Goal: Use online tool/utility: Utilize a website feature to perform a specific function

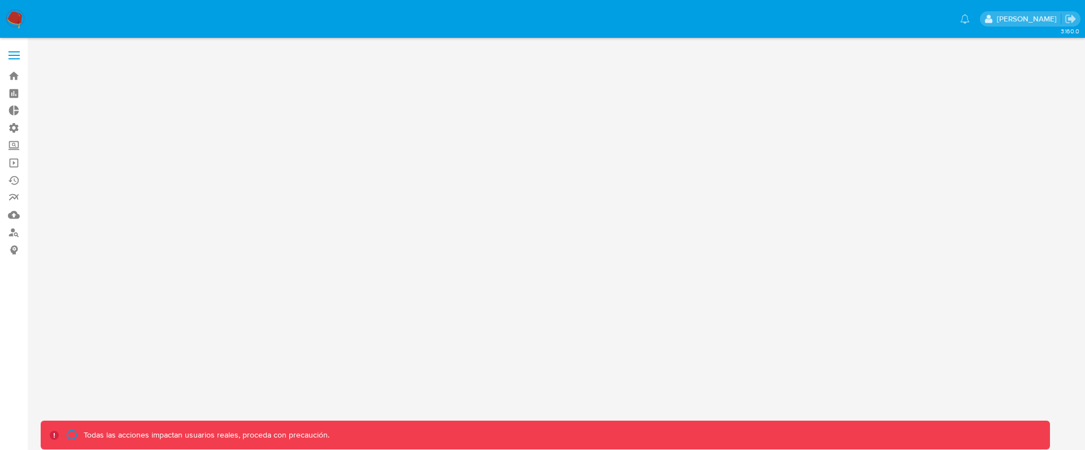
click at [13, 53] on label at bounding box center [14, 55] width 28 height 24
click at [0, 0] on input "checkbox" at bounding box center [0, 0] width 0 height 0
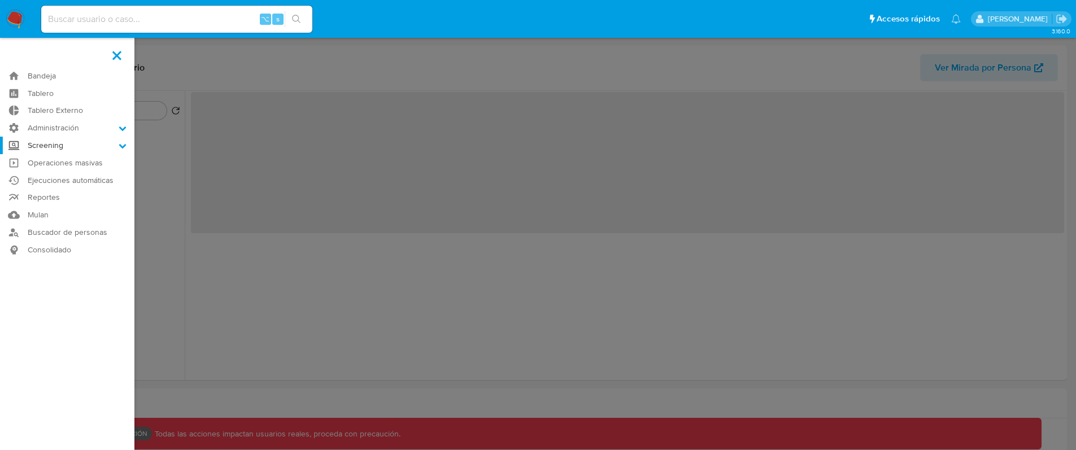
click at [70, 150] on label "Screening" at bounding box center [67, 146] width 134 height 18
click at [0, 0] on input "Screening" at bounding box center [0, 0] width 0 height 0
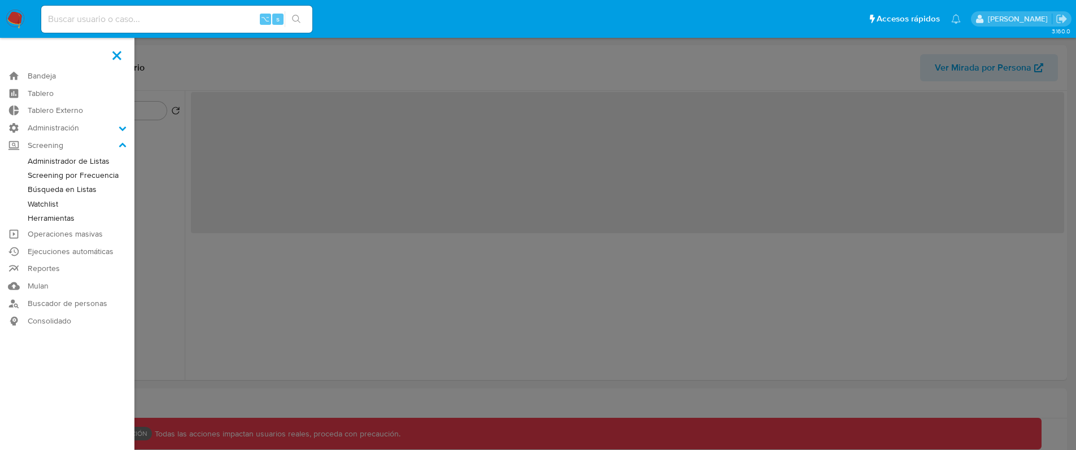
click at [52, 221] on link "Herramientas" at bounding box center [67, 218] width 134 height 14
select select "10"
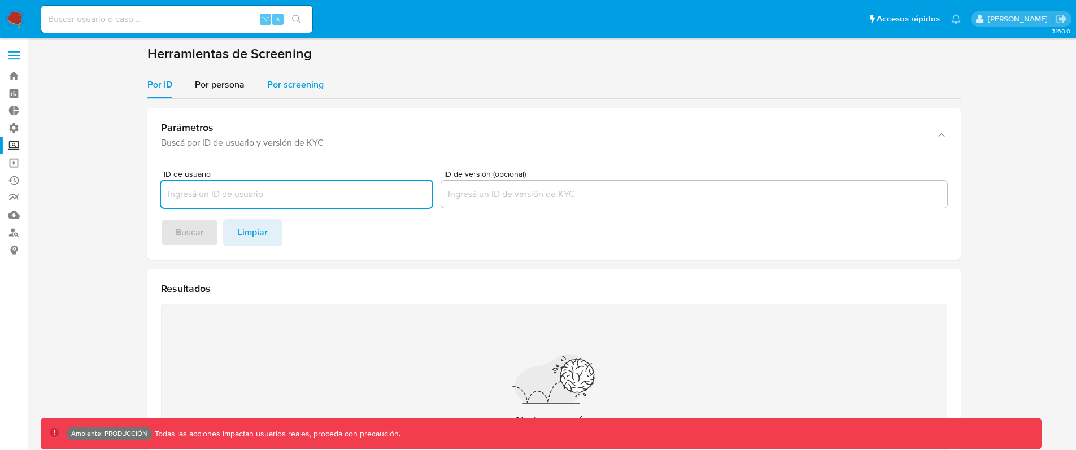
click at [288, 88] on span "Por screening" at bounding box center [295, 84] width 56 height 13
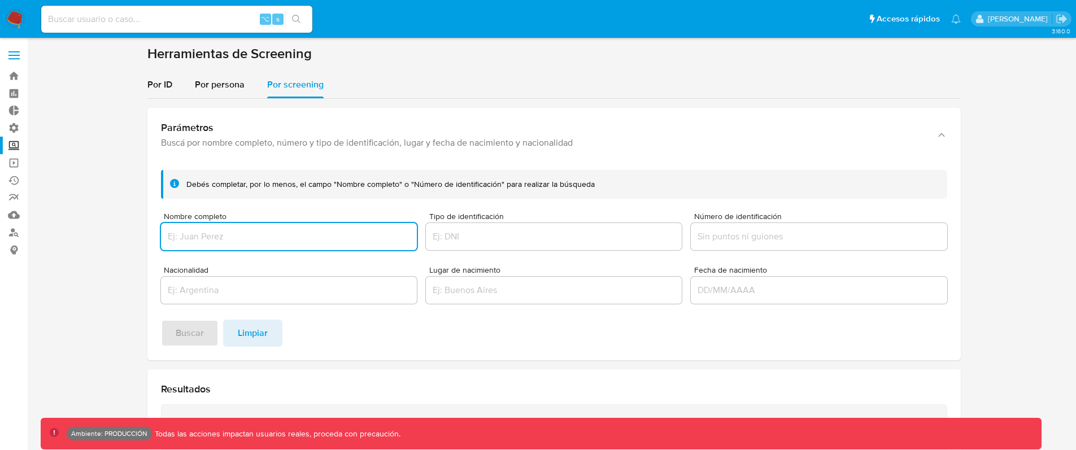
click at [249, 238] on input "Nombre completo" at bounding box center [289, 236] width 256 height 15
click at [189, 345] on span "Buscar" at bounding box center [190, 333] width 28 height 25
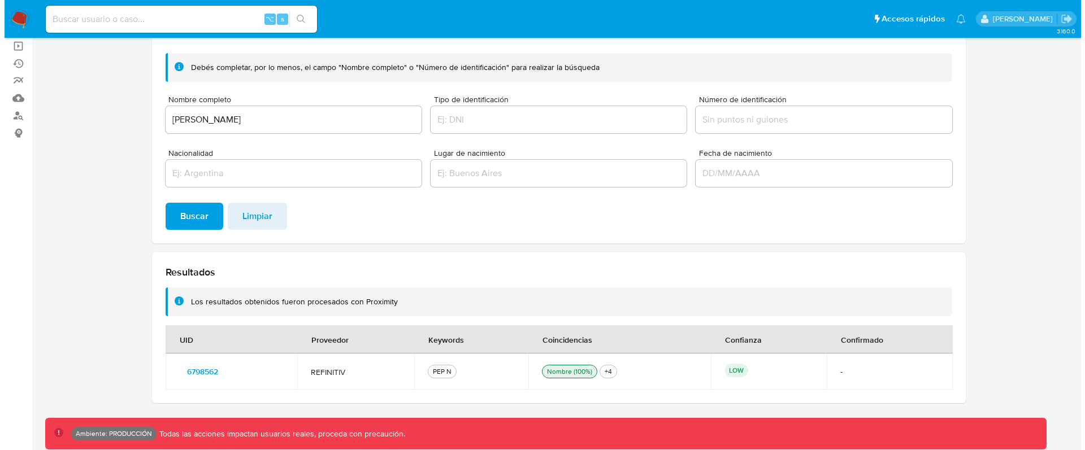
scroll to position [127, 0]
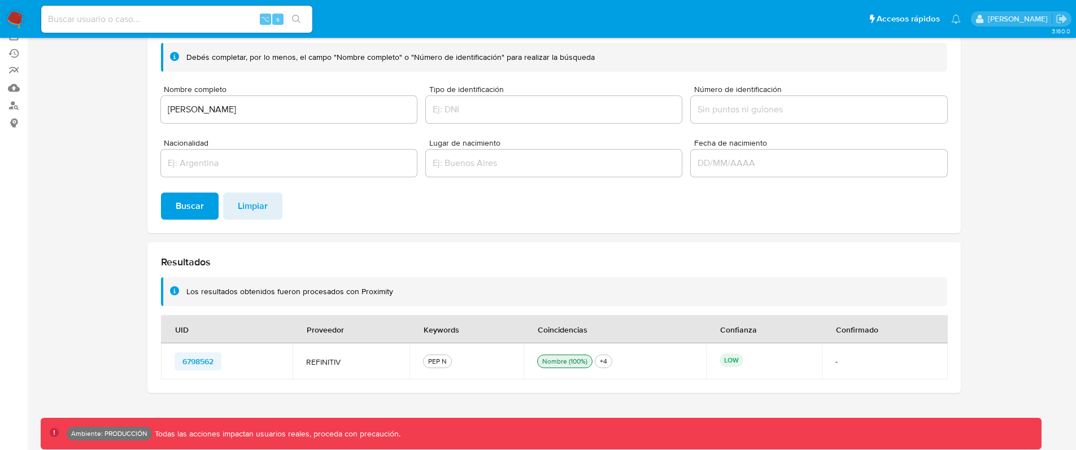
click at [196, 364] on span "6798562" at bounding box center [197, 362] width 31 height 16
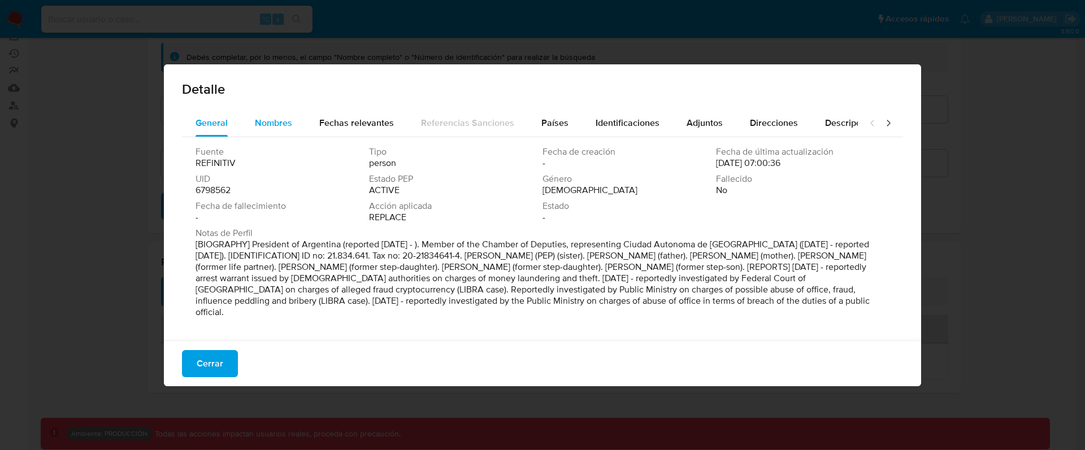
click at [281, 125] on span "Nombres" at bounding box center [273, 122] width 37 height 13
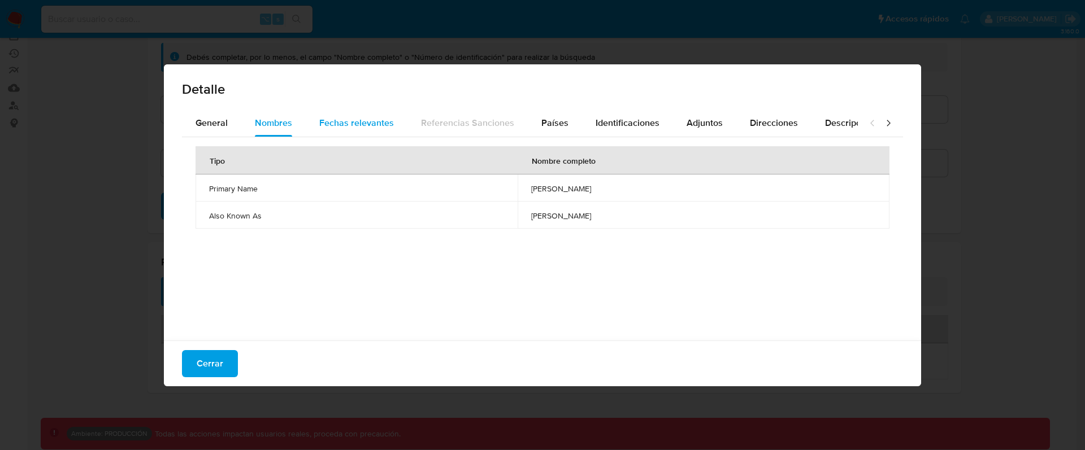
click at [336, 122] on span "Fechas relevantes" at bounding box center [356, 122] width 75 height 13
click at [635, 134] on div "Identificaciones" at bounding box center [627, 123] width 64 height 27
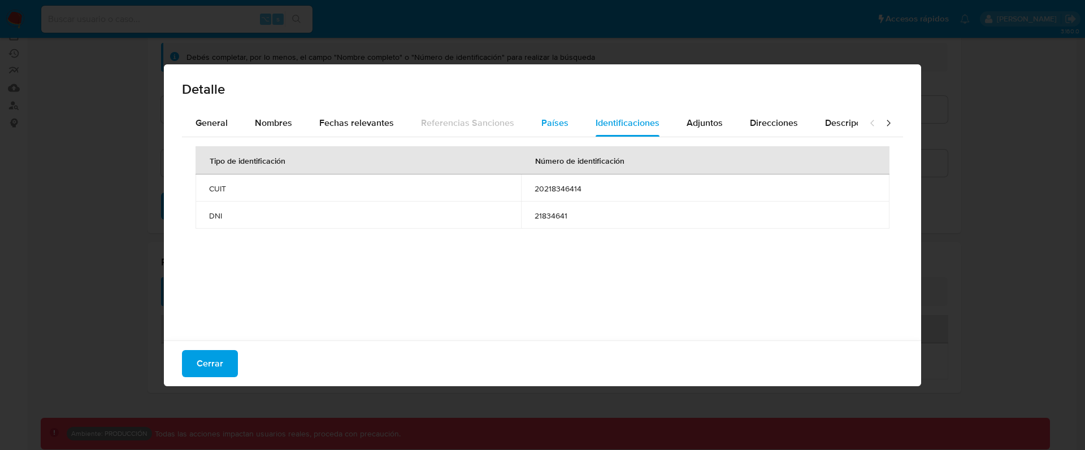
click at [551, 126] on span "Países" at bounding box center [554, 122] width 27 height 13
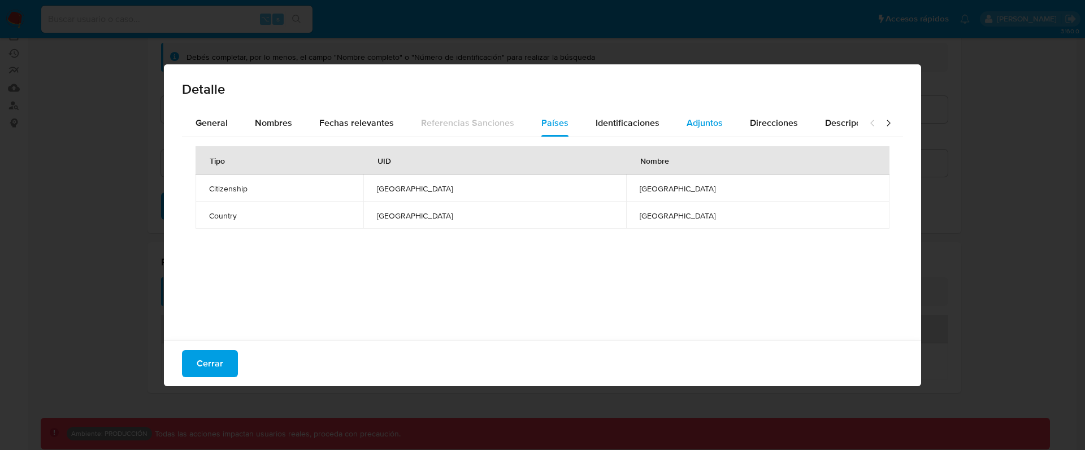
click at [710, 127] on span "Adjuntos" at bounding box center [704, 122] width 36 height 13
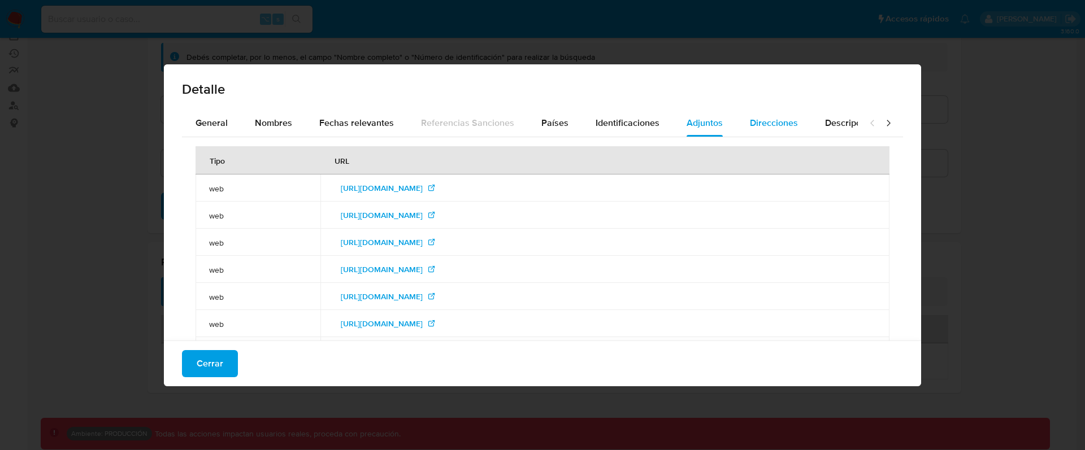
click at [776, 125] on span "Direcciones" at bounding box center [774, 122] width 48 height 13
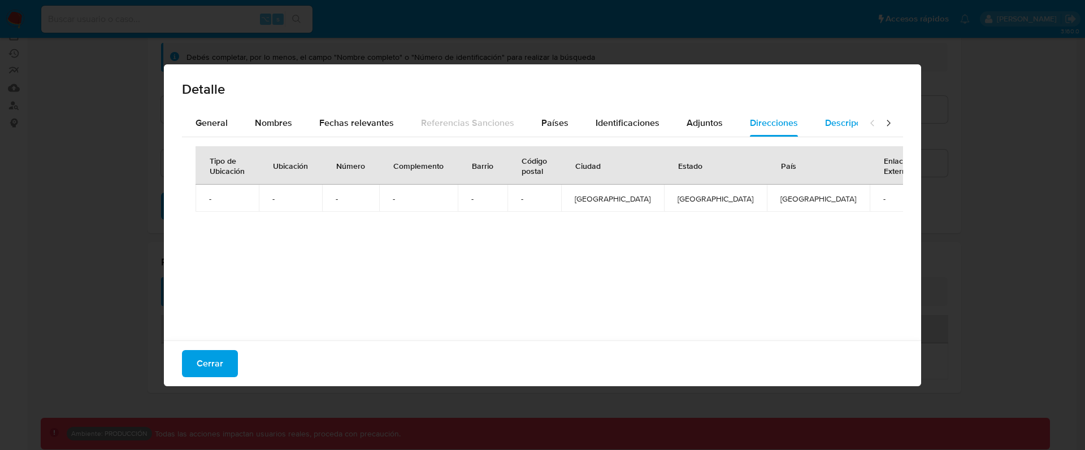
click at [836, 124] on span "Descripciones" at bounding box center [854, 122] width 58 height 13
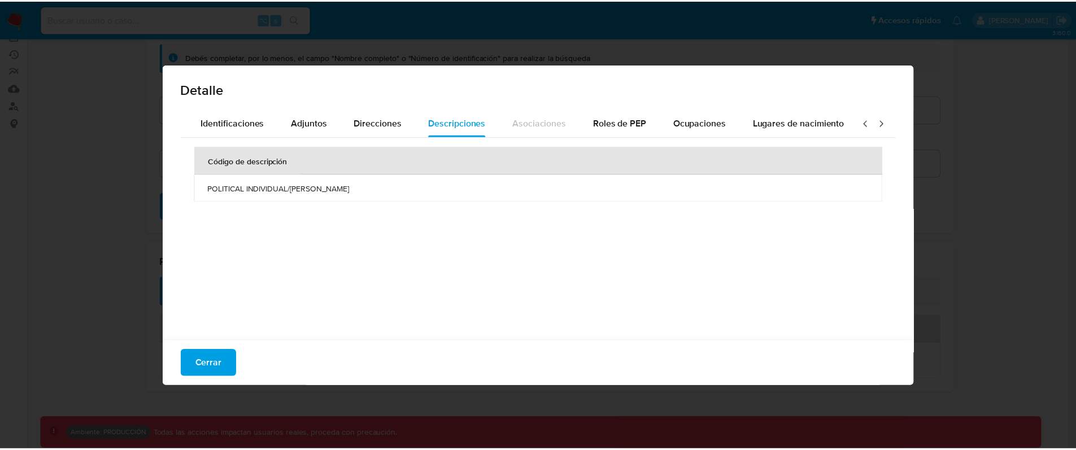
scroll to position [0, 400]
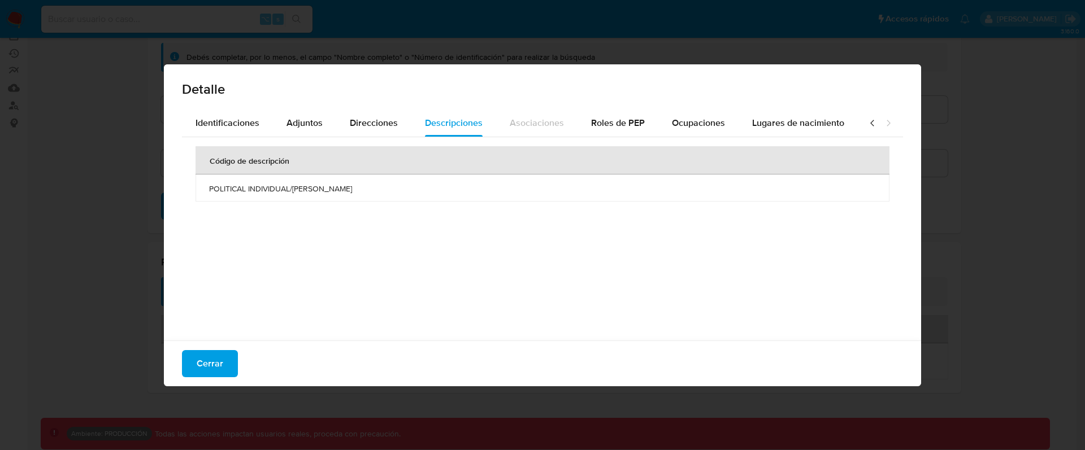
click at [217, 384] on div "Cerrar" at bounding box center [542, 364] width 757 height 46
click at [223, 372] on button "Cerrar" at bounding box center [210, 363] width 56 height 27
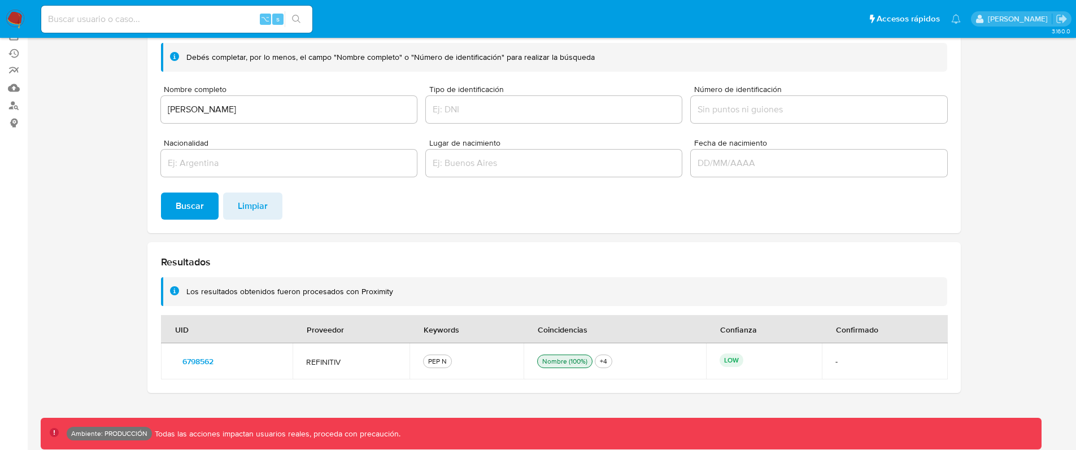
scroll to position [0, 0]
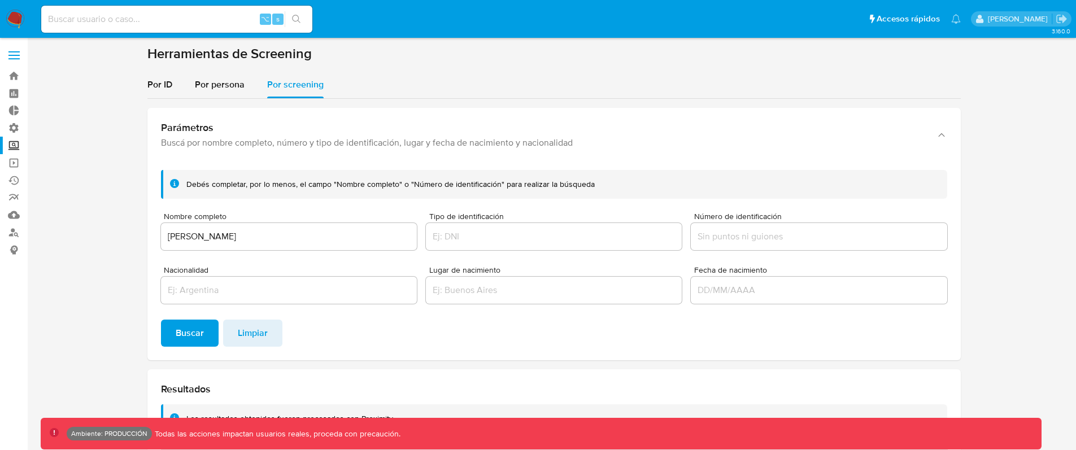
click at [246, 230] on input "Javier Milei" at bounding box center [289, 236] width 256 height 15
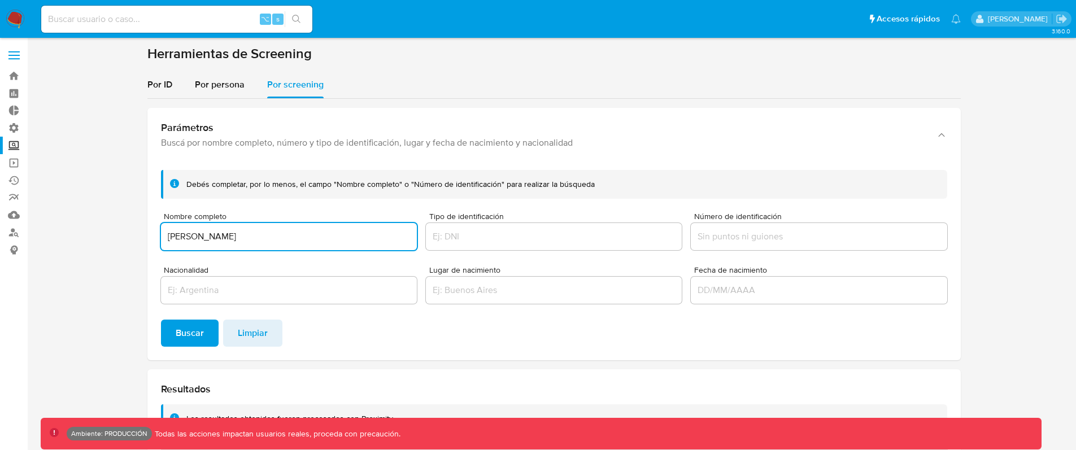
click at [246, 230] on input "Javier Milei" at bounding box center [289, 236] width 256 height 15
type input "Maria Mercedes Medrano"
click at [161, 320] on button "Buscar" at bounding box center [190, 333] width 58 height 27
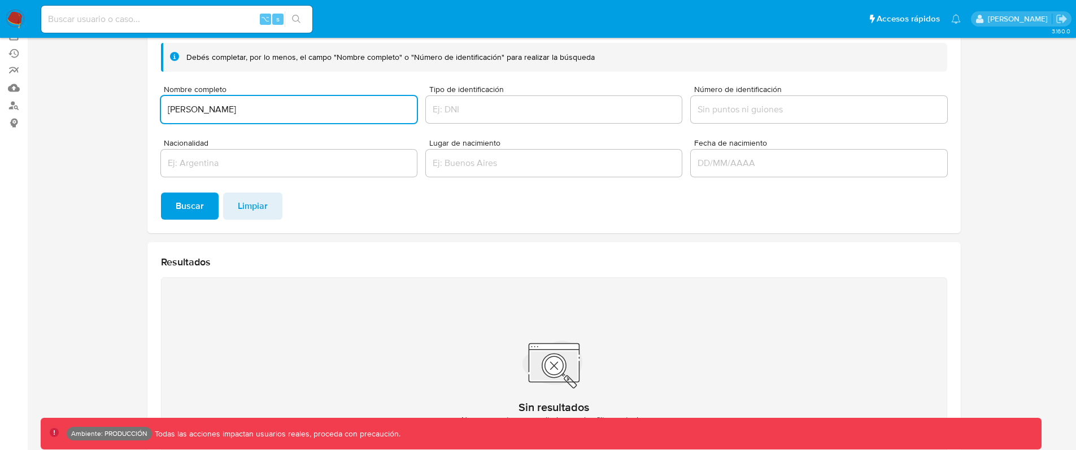
click at [291, 119] on div "Maria Mercedes Medrano" at bounding box center [289, 109] width 256 height 27
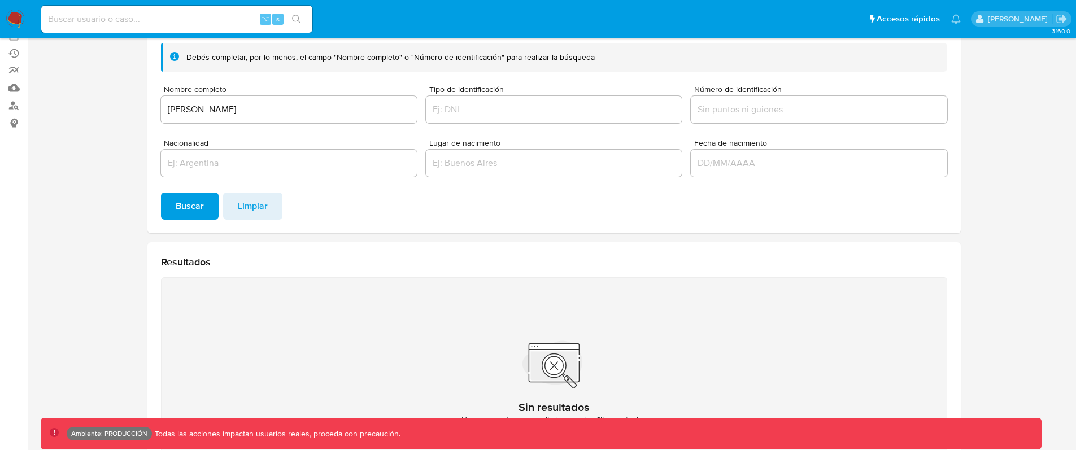
click at [294, 107] on input "Maria Mercedes Medrano" at bounding box center [289, 109] width 256 height 15
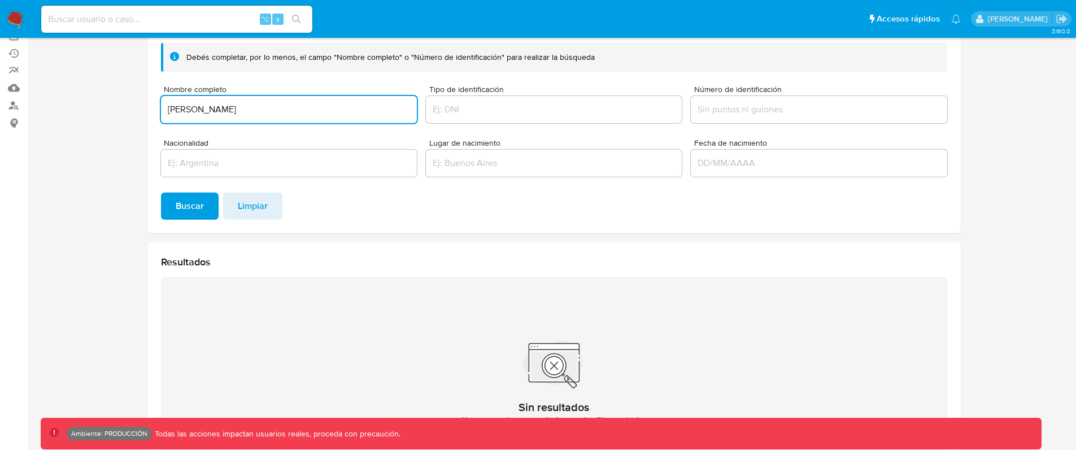
click at [294, 107] on input "Maria Mercedes Medrano" at bounding box center [289, 109] width 256 height 15
